Goal: Navigation & Orientation: Find specific page/section

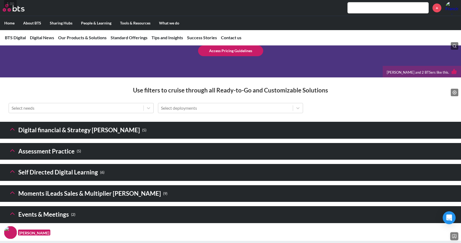
scroll to position [703, 0]
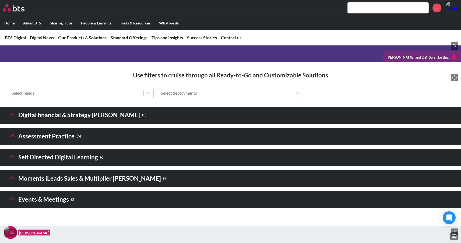
click at [10, 120] on button at bounding box center [13, 115] width 8 height 9
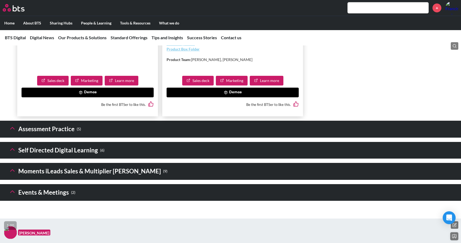
scroll to position [1096, 0]
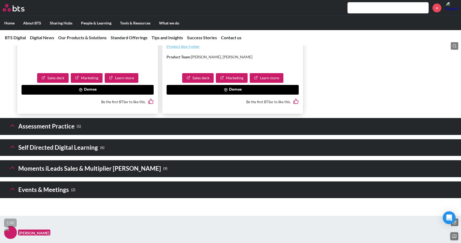
click at [9, 129] on icon at bounding box center [13, 126] width 8 height 8
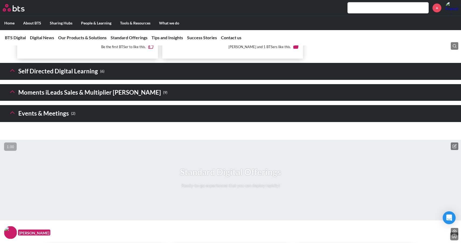
scroll to position [1554, 0]
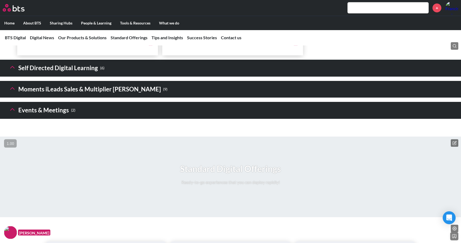
click at [14, 71] on icon at bounding box center [13, 68] width 8 height 8
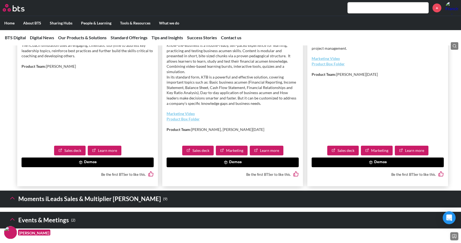
scroll to position [1953, 0]
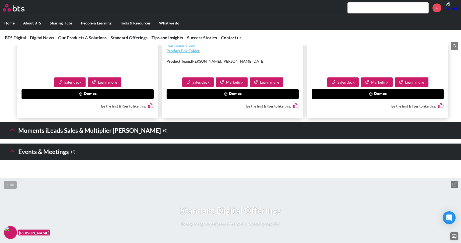
click at [12, 157] on button at bounding box center [13, 151] width 8 height 9
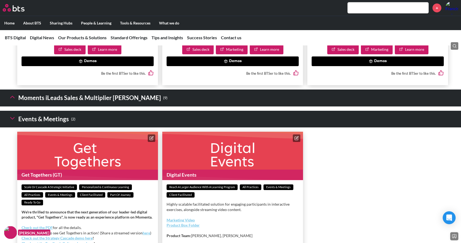
scroll to position [1986, 0]
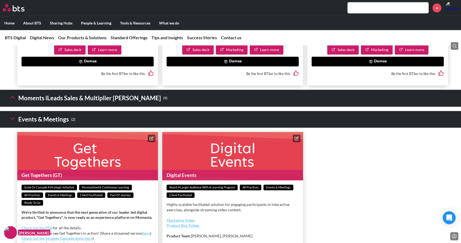
click at [12, 103] on button at bounding box center [13, 98] width 8 height 9
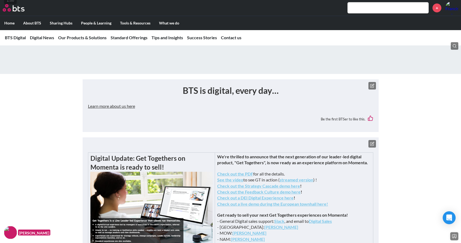
scroll to position [0, 0]
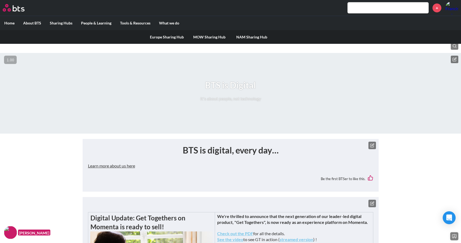
click at [65, 23] on label "Sharing Hubs" at bounding box center [60, 23] width 31 height 14
click at [0, 0] on input "Sharing Hubs" at bounding box center [0, 0] width 0 height 0
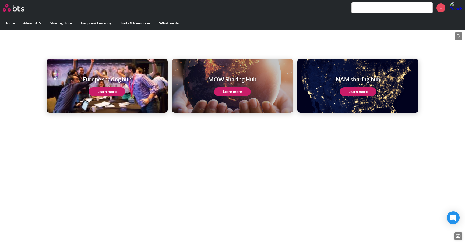
click at [358, 94] on link "Learn more" at bounding box center [358, 91] width 37 height 9
click at [15, 25] on label "Home" at bounding box center [9, 23] width 19 height 14
click at [0, 0] on input "Home" at bounding box center [0, 0] width 0 height 0
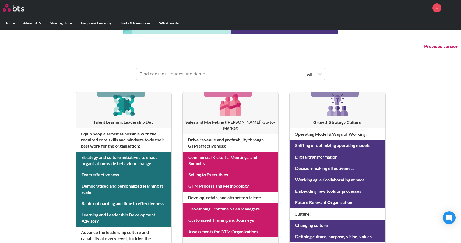
scroll to position [43, 0]
